Goal: Task Accomplishment & Management: Complete application form

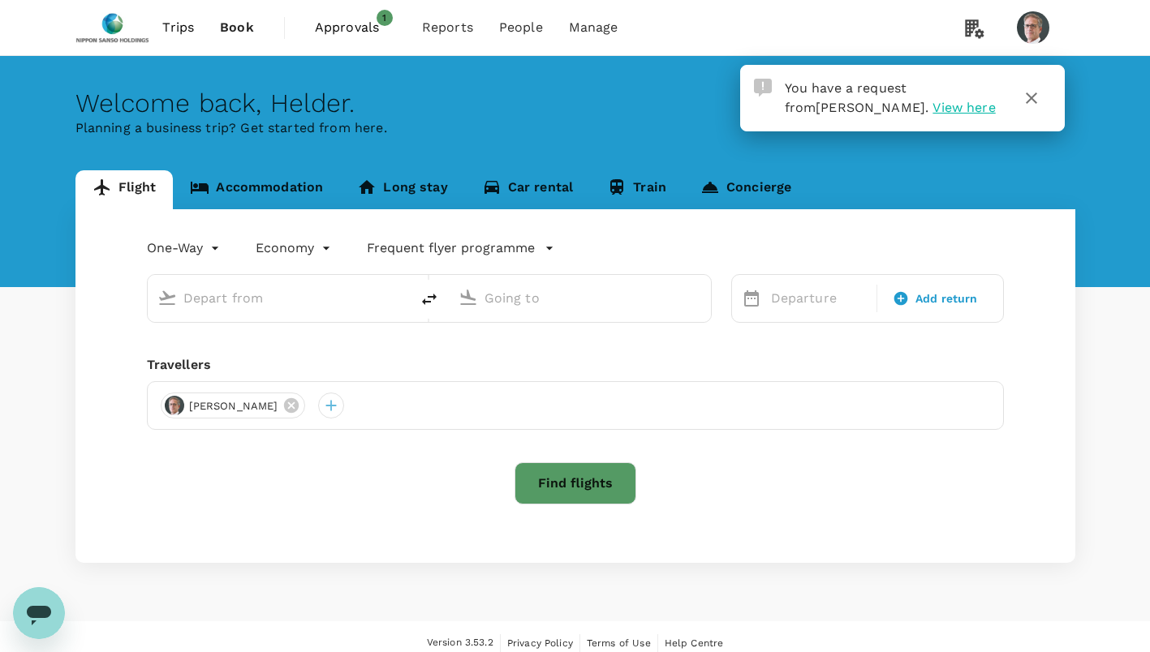
click at [1033, 93] on icon "button" at bounding box center [1030, 97] width 19 height 19
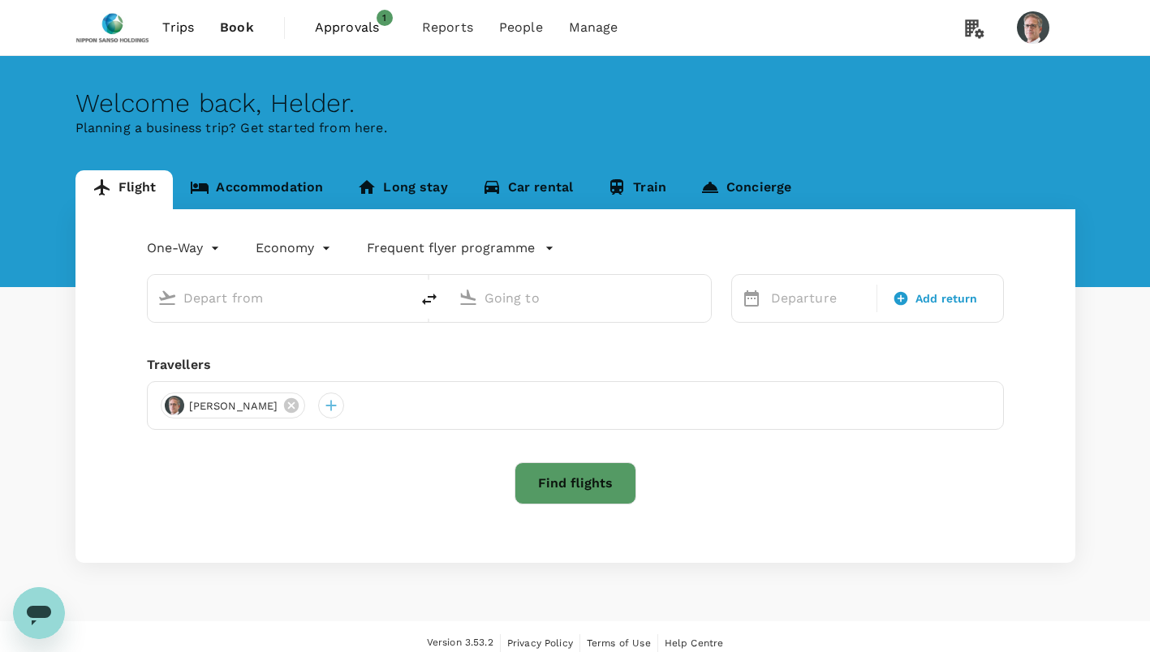
click at [346, 23] on span "Approvals" at bounding box center [355, 27] width 81 height 19
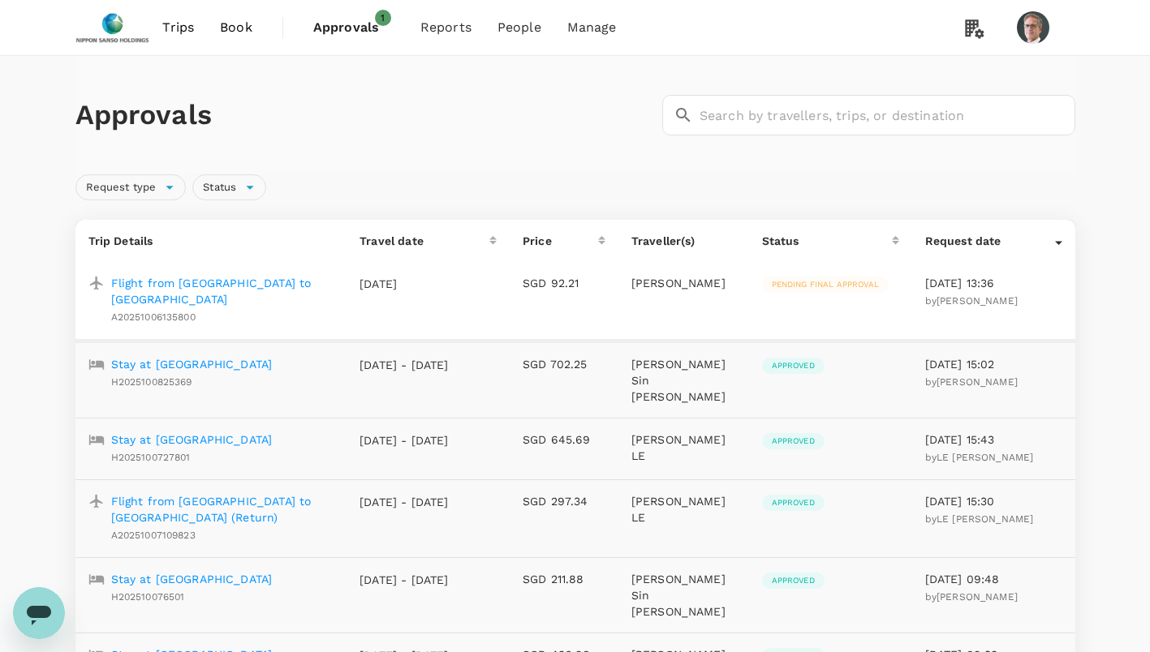
click at [200, 284] on p "Flight from [GEOGRAPHIC_DATA] to [GEOGRAPHIC_DATA]" at bounding box center [222, 291] width 223 height 32
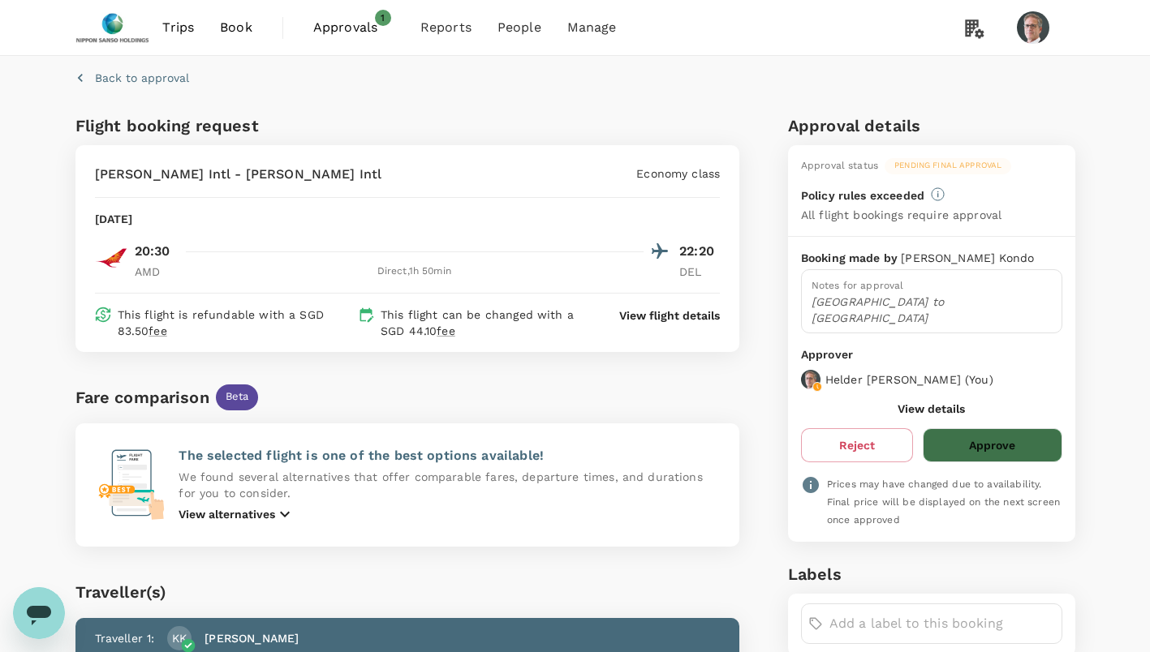
click at [988, 435] on button "Approve" at bounding box center [991, 445] width 139 height 34
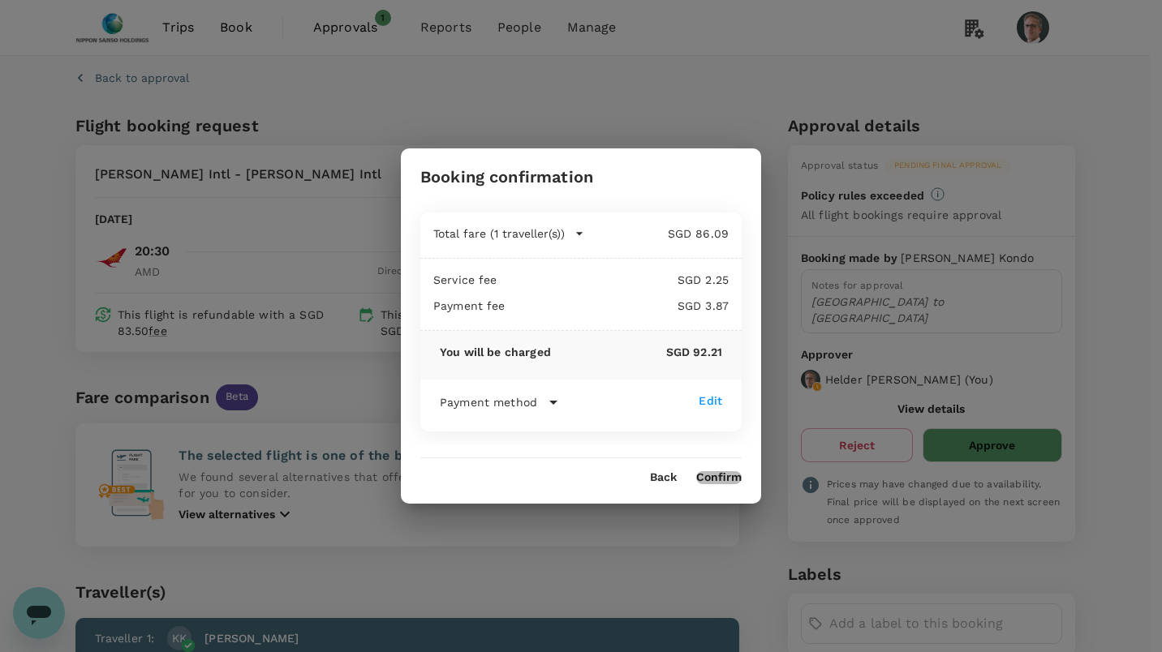
click at [714, 475] on button "Confirm" at bounding box center [718, 477] width 45 height 13
